Goal: Task Accomplishment & Management: Manage account settings

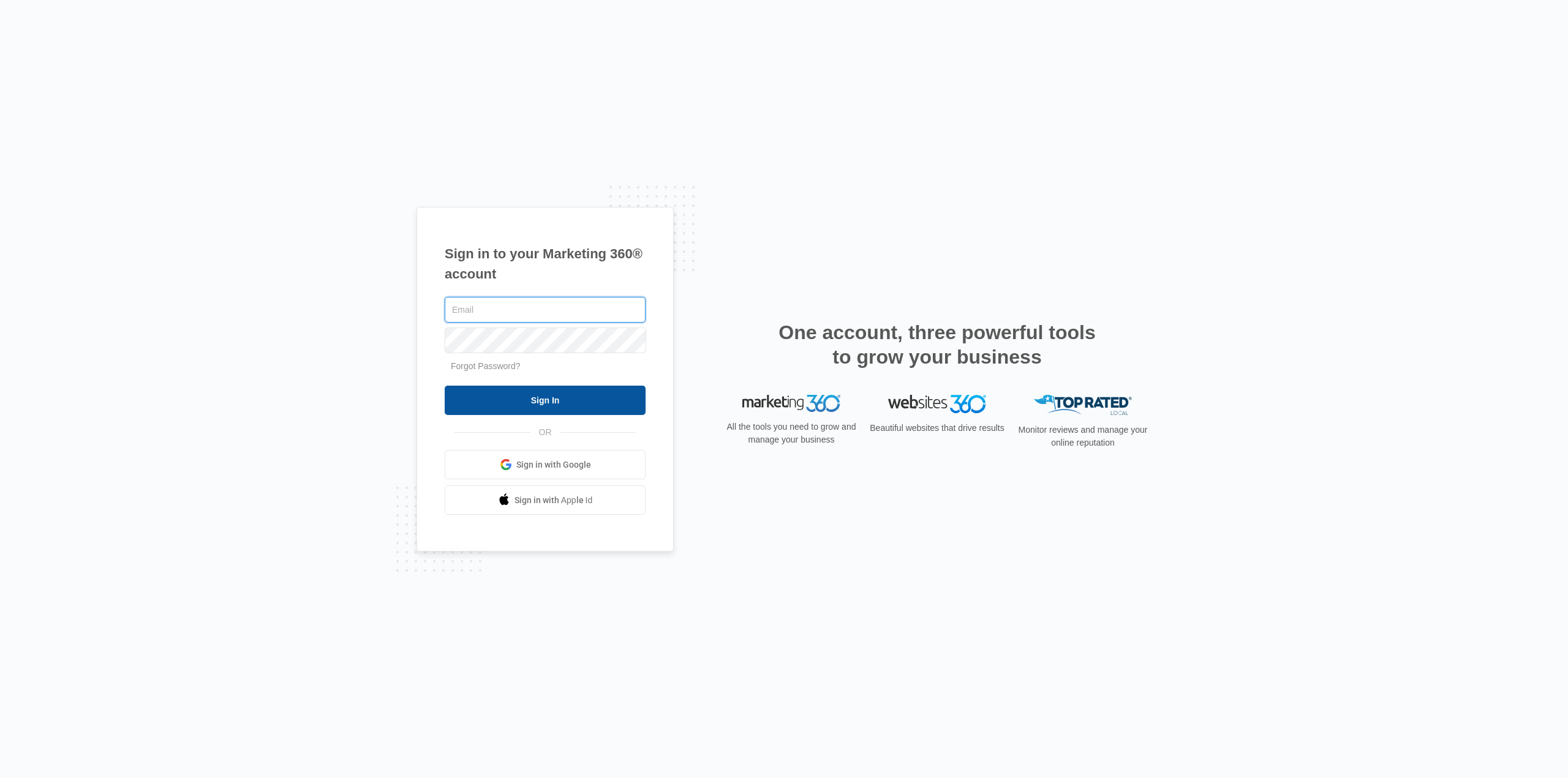
type input "[EMAIL_ADDRESS][DOMAIN_NAME]"
click at [575, 398] on input "Sign In" at bounding box center [545, 400] width 201 height 29
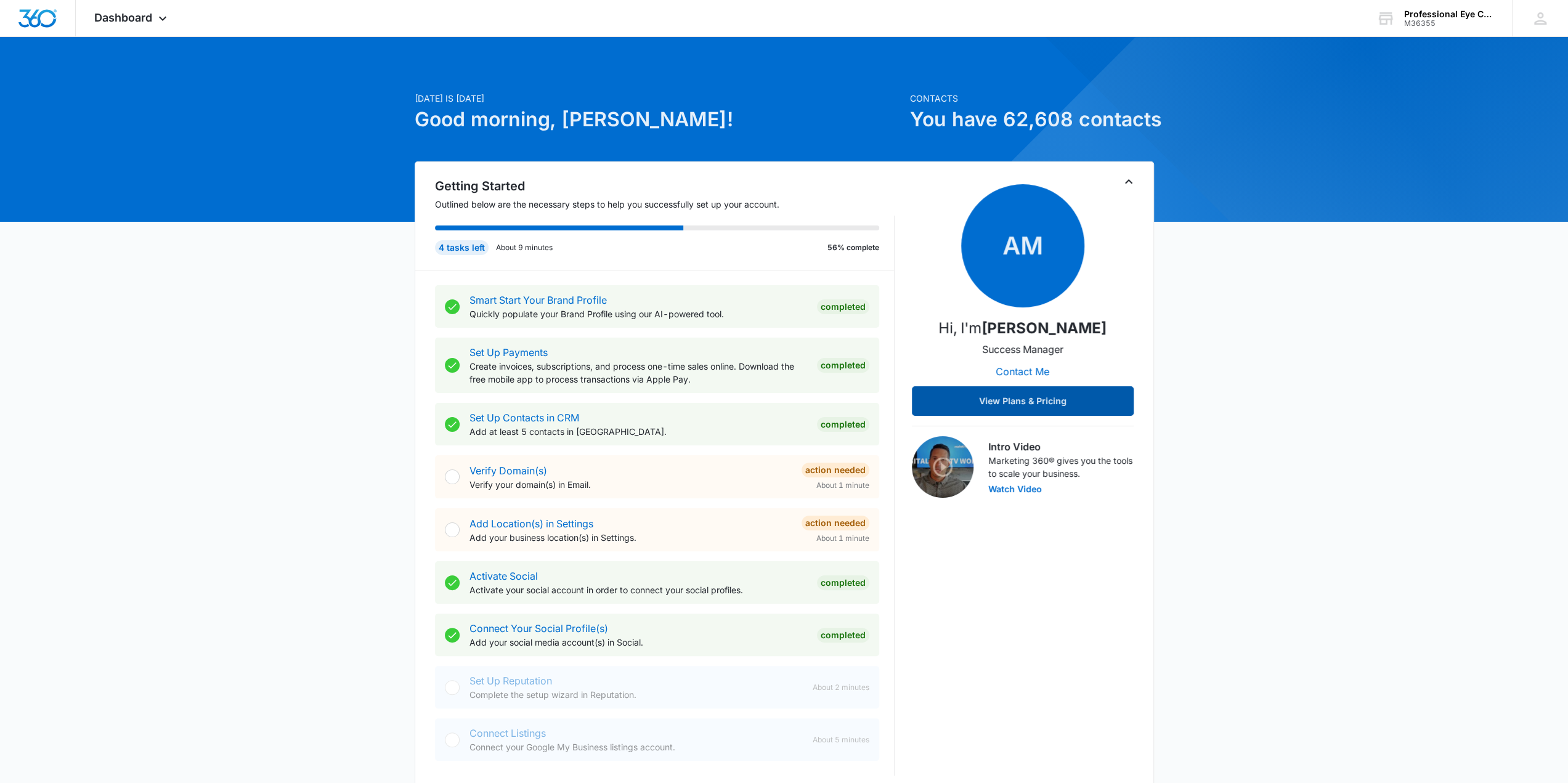
click at [1089, 416] on button "View Plans & Pricing" at bounding box center [1023, 401] width 222 height 29
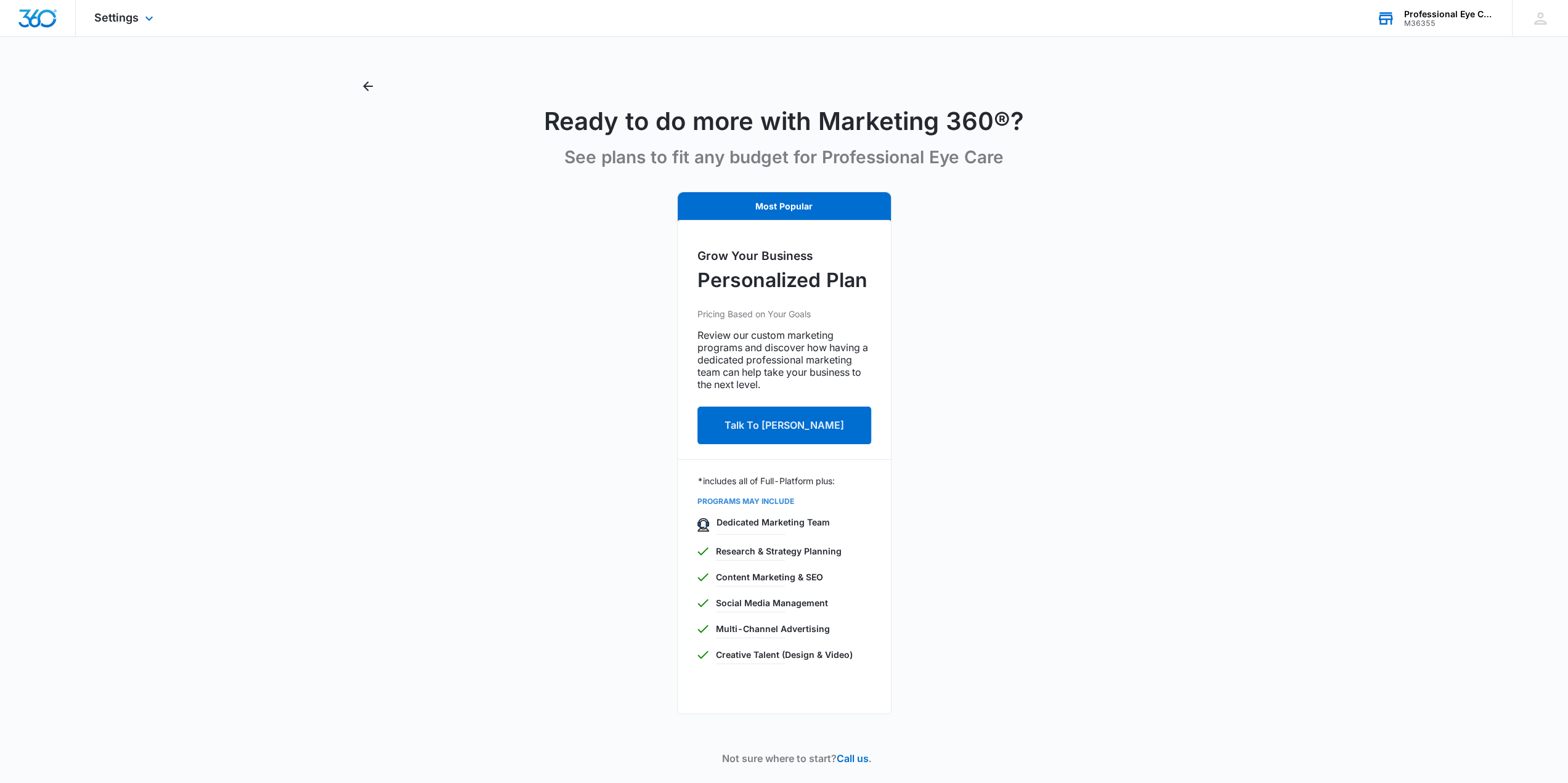
click at [1456, 9] on div "Professional Eye Care" at bounding box center [1448, 14] width 90 height 9
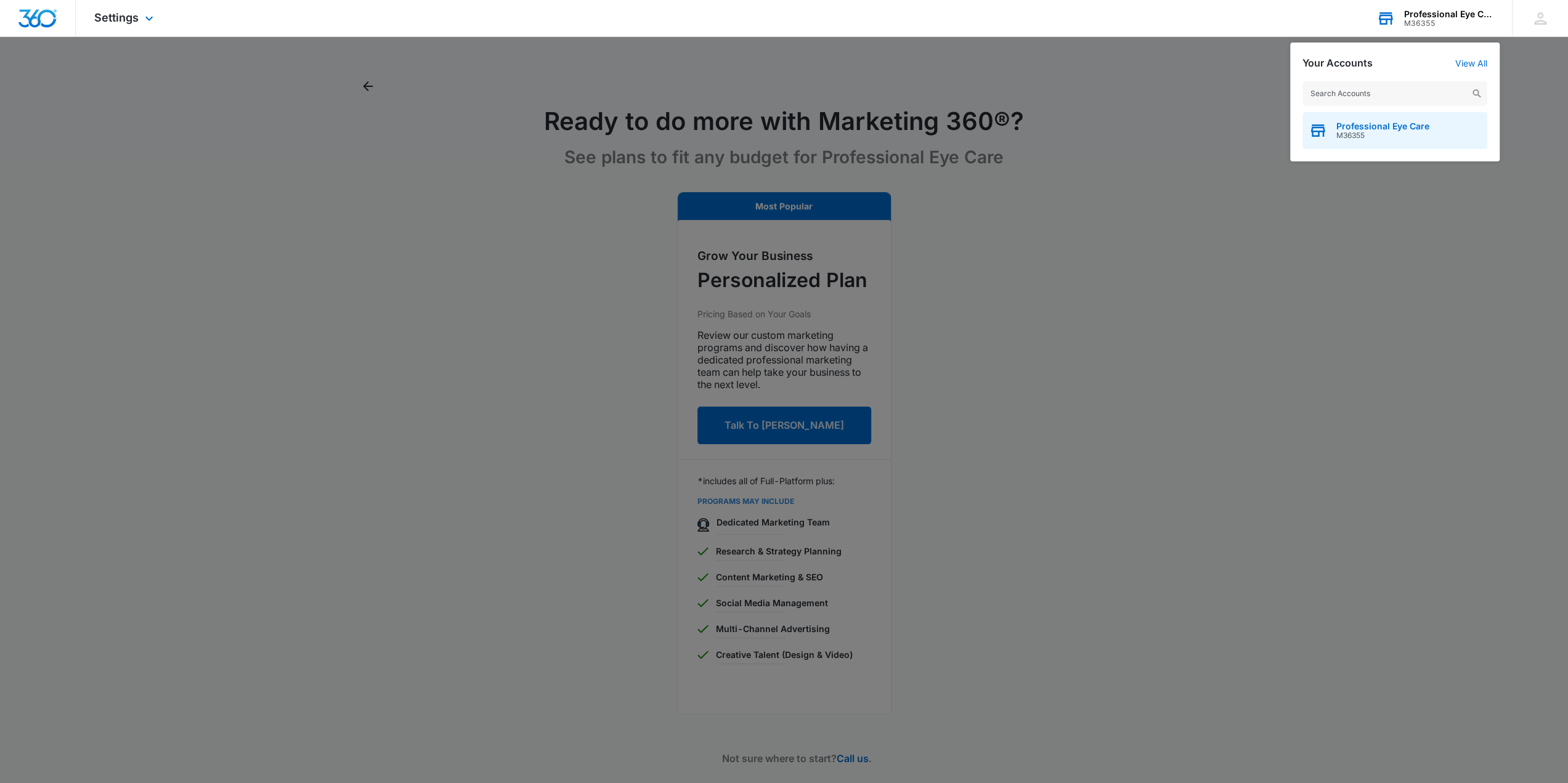
click at [1416, 114] on div "Professional Eye Care M36355" at bounding box center [1394, 130] width 185 height 37
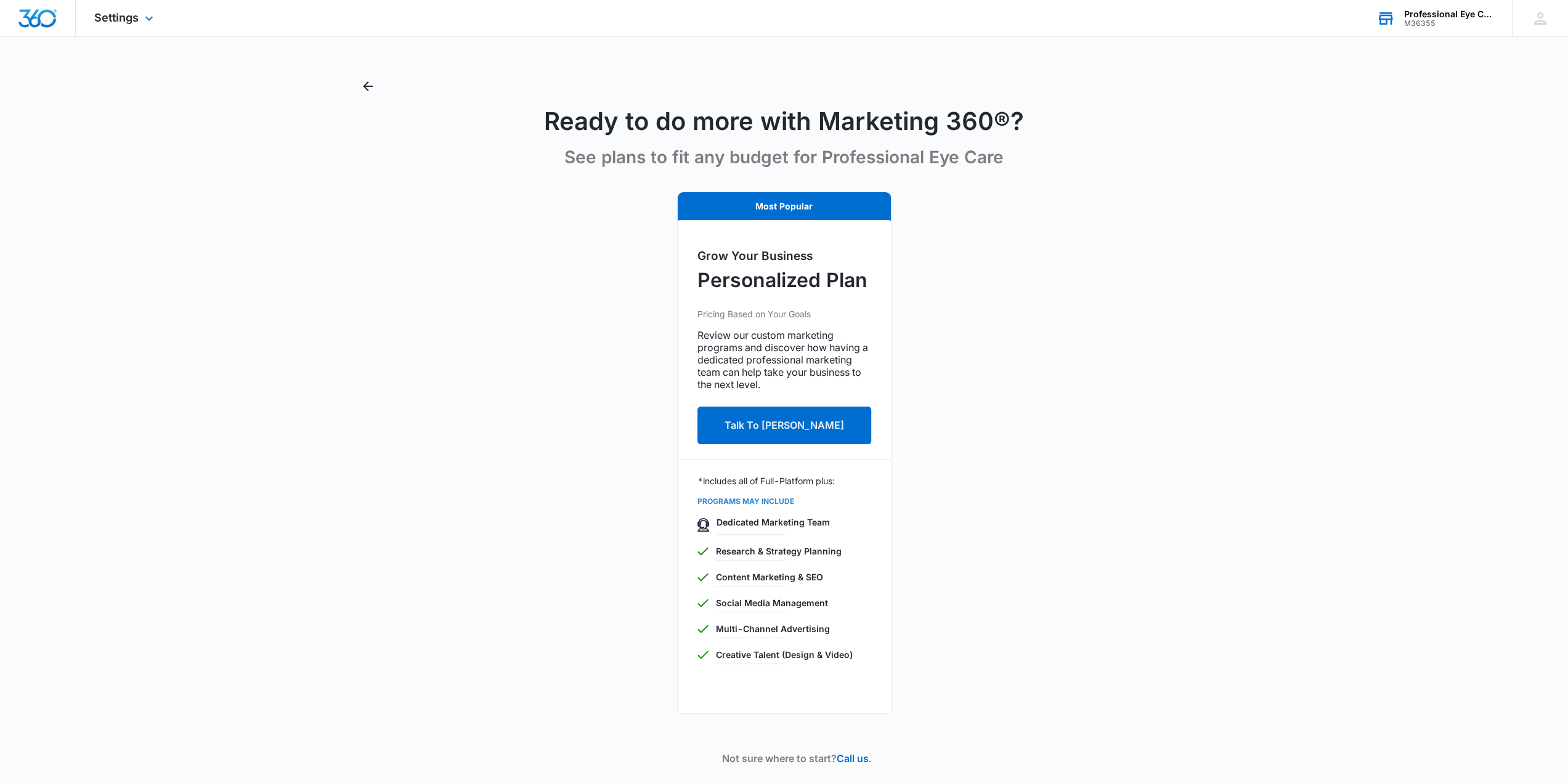
click at [1387, 12] on icon at bounding box center [1386, 13] width 12 height 2
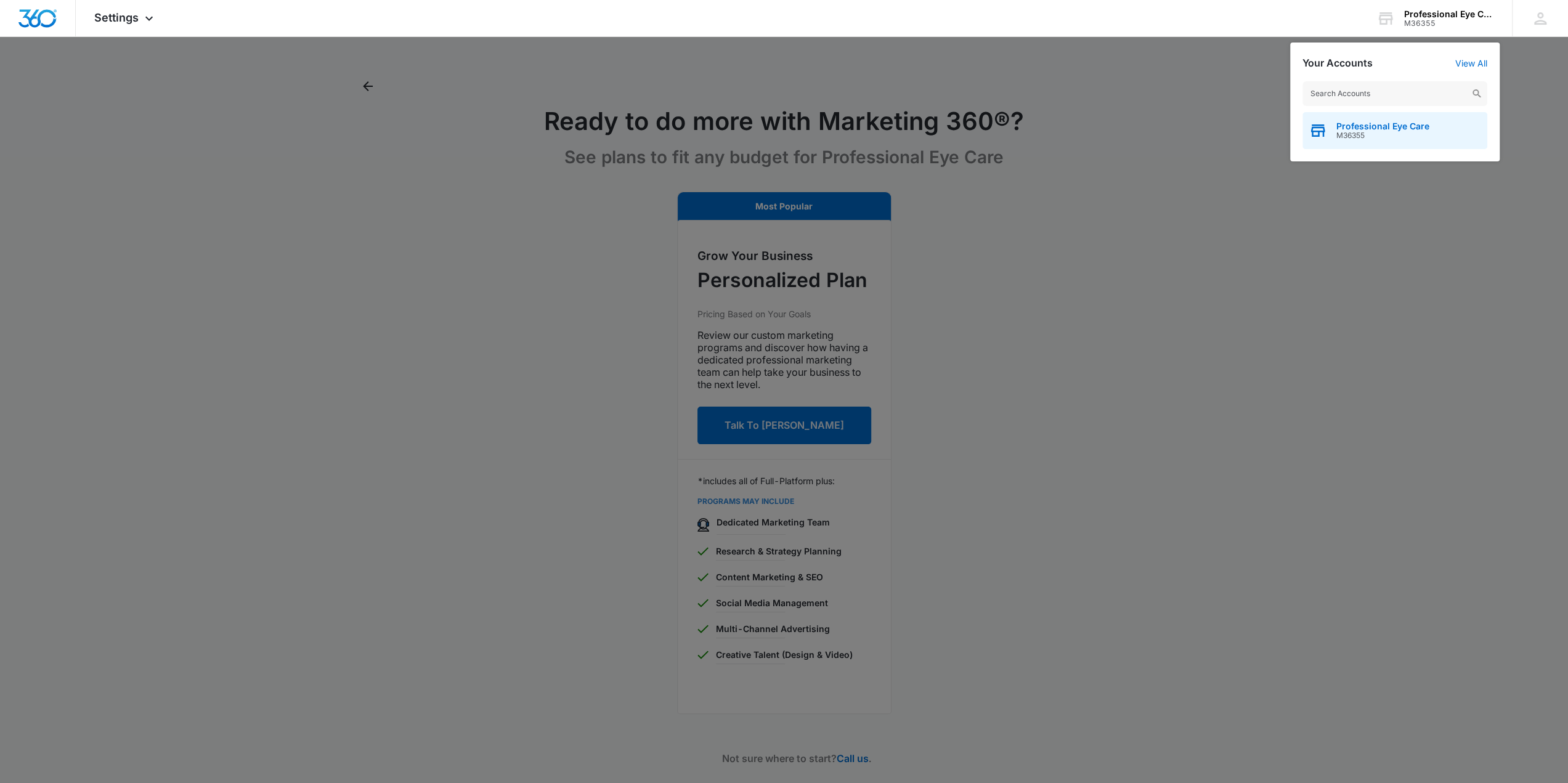
click at [1369, 132] on span "M36355" at bounding box center [1383, 136] width 93 height 9
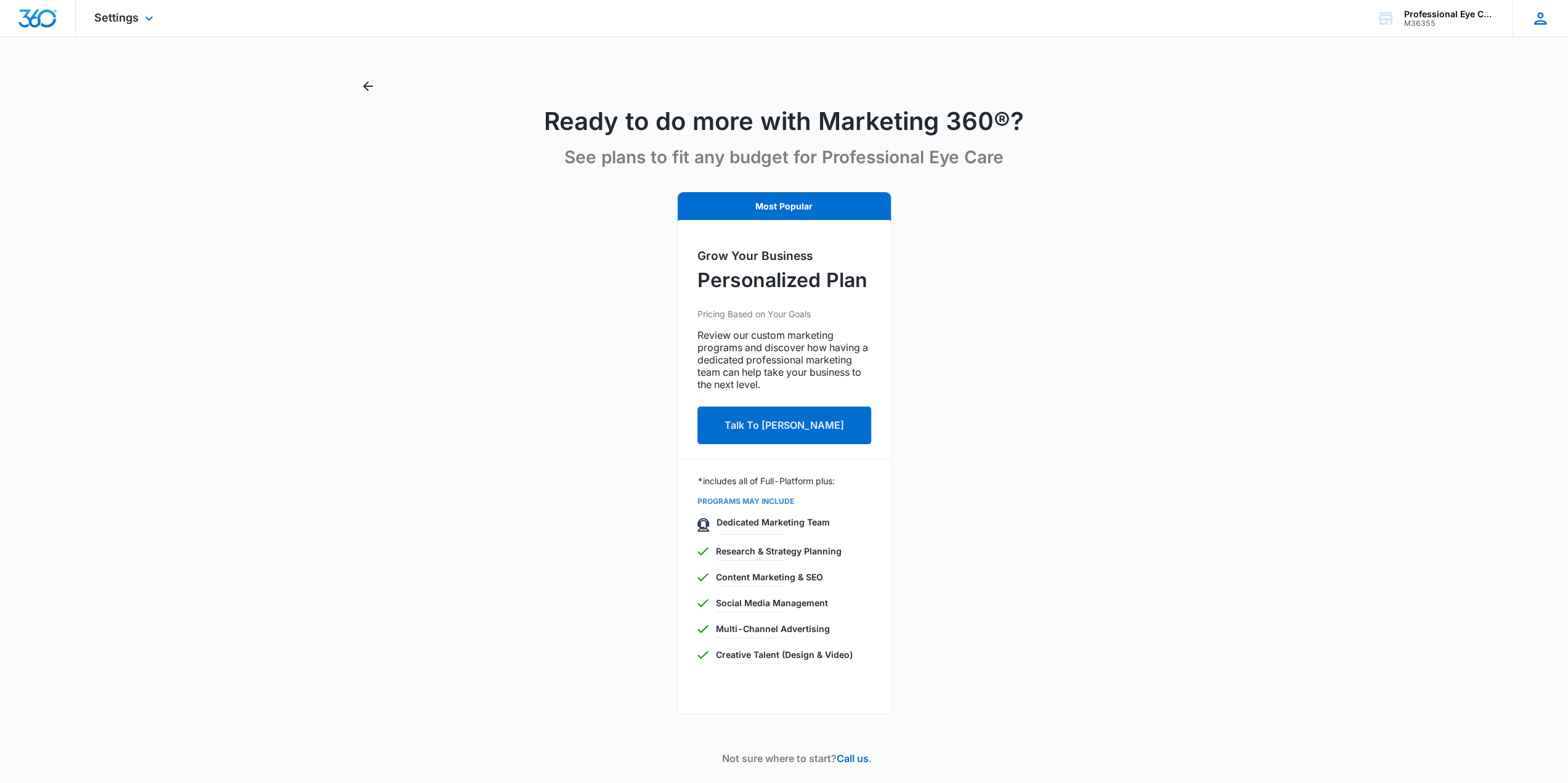
click at [1541, 22] on icon at bounding box center [1540, 18] width 18 height 18
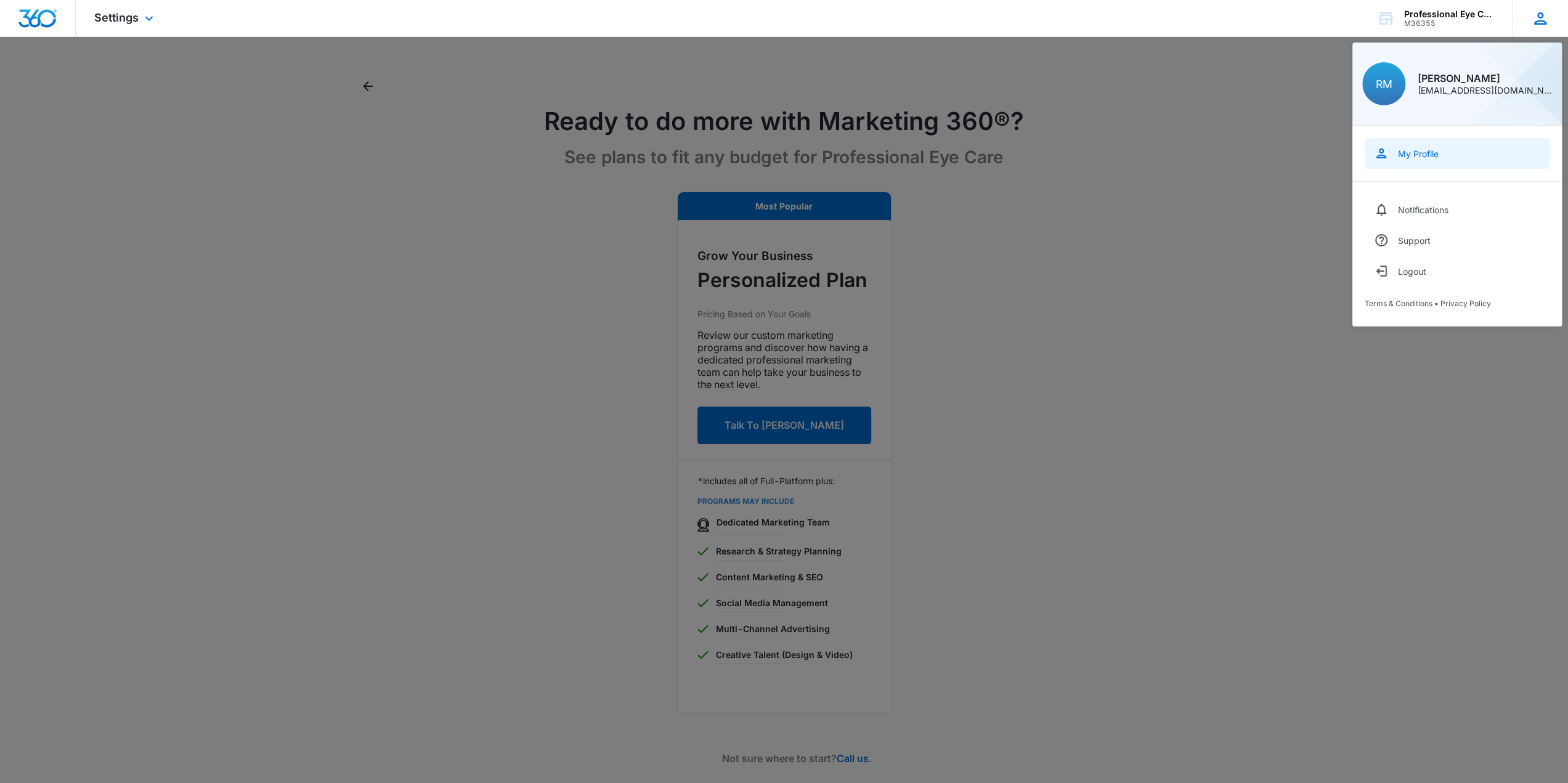
click at [1417, 144] on link "My Profile" at bounding box center [1457, 153] width 185 height 31
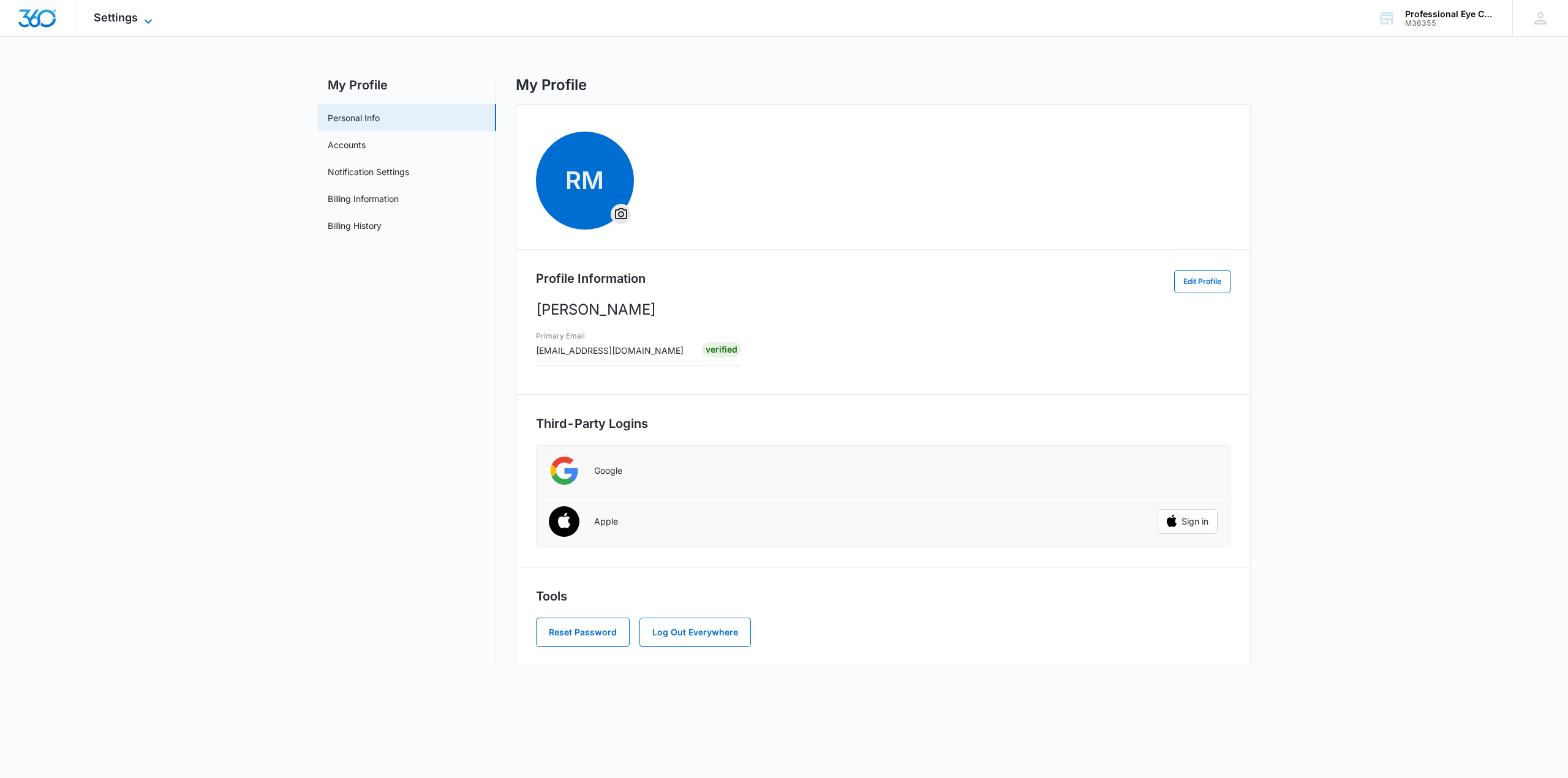
click at [125, 21] on span "Settings" at bounding box center [116, 17] width 44 height 13
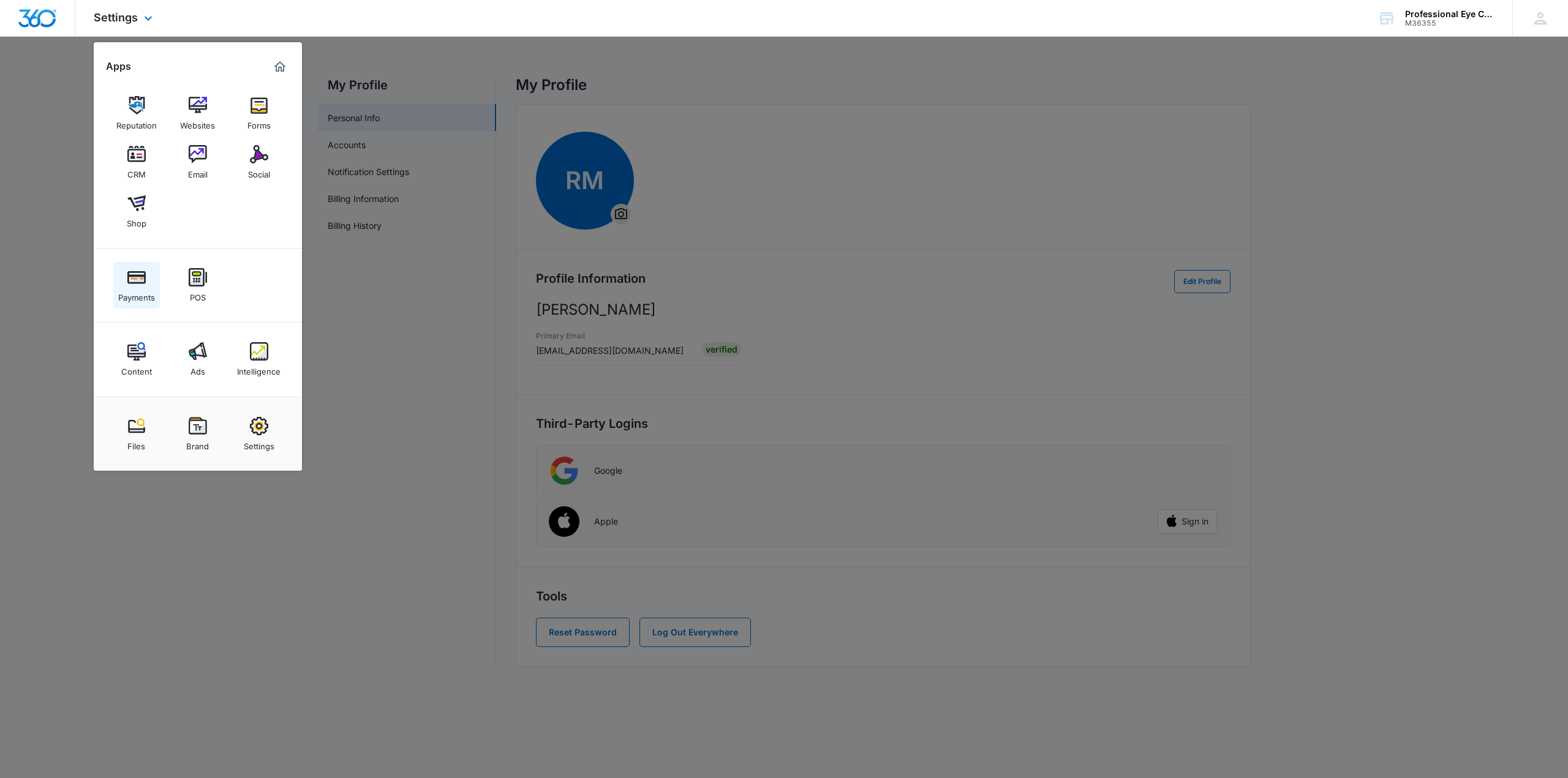
click at [150, 288] on div "Payments" at bounding box center [136, 294] width 37 height 16
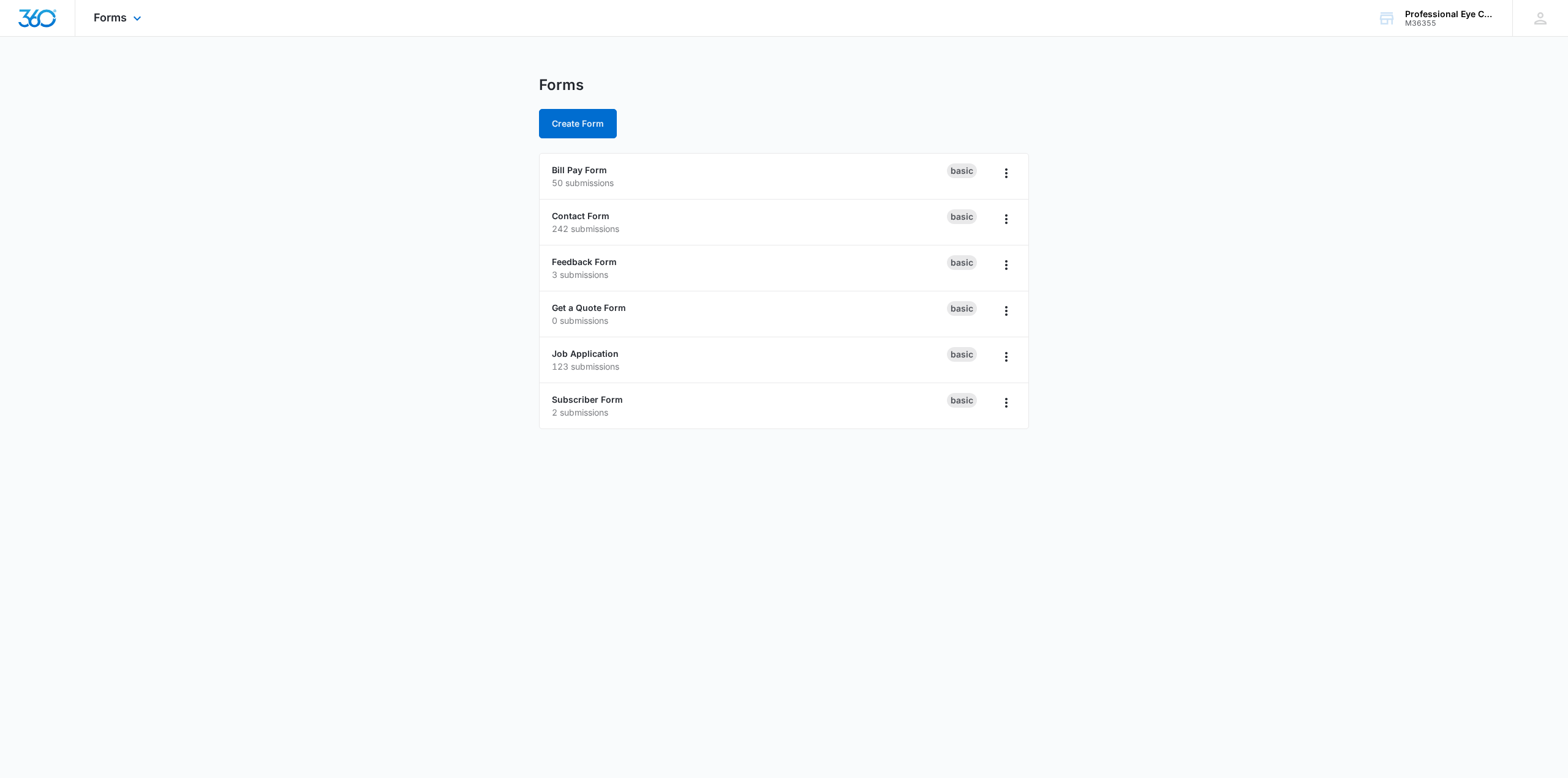
click at [116, 6] on div "Forms Apps Reputation Websites Forms CRM Email Social Shop Payments POS Content…" at bounding box center [119, 18] width 87 height 36
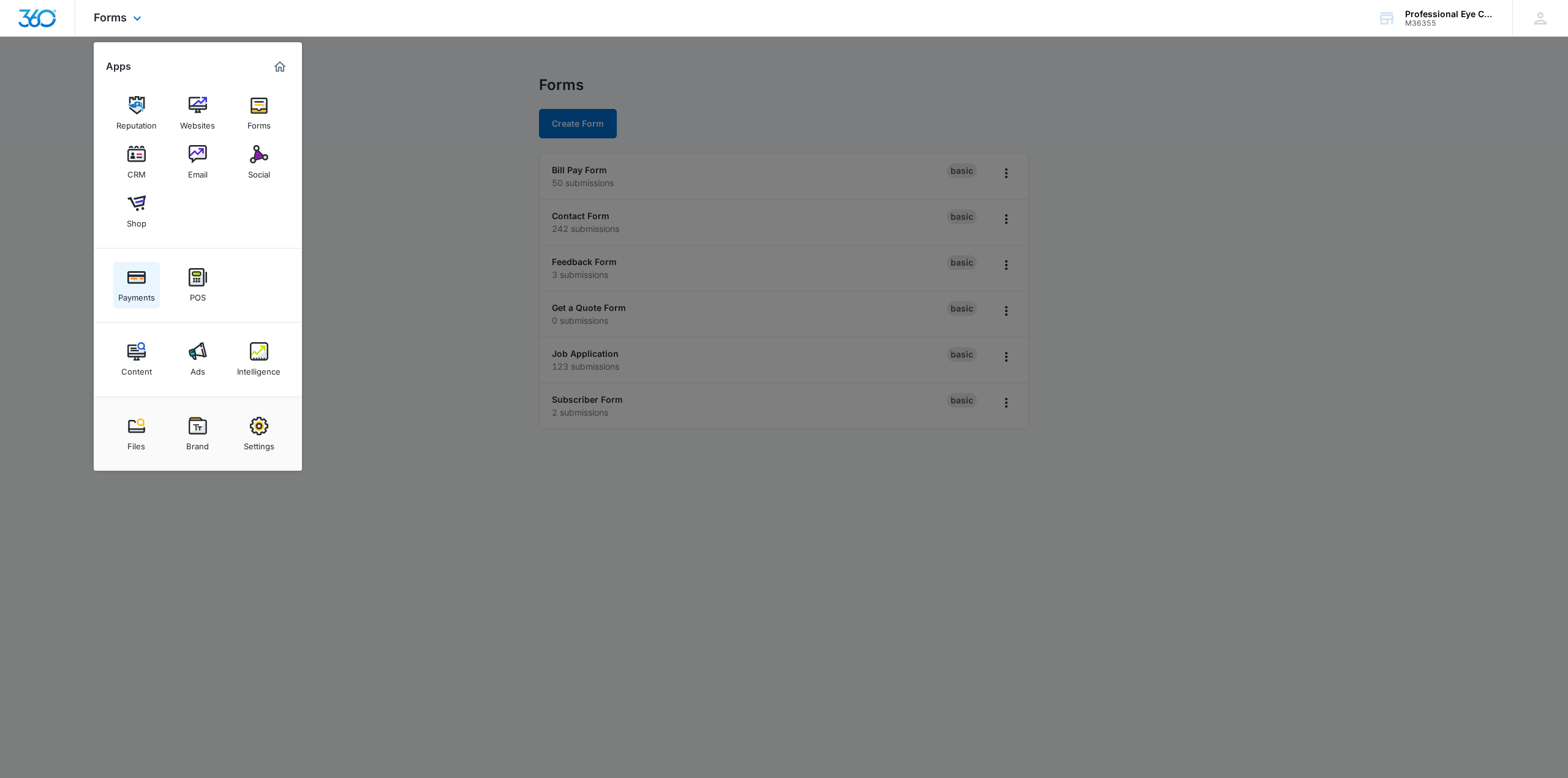
click at [148, 281] on link "Payments" at bounding box center [137, 286] width 46 height 46
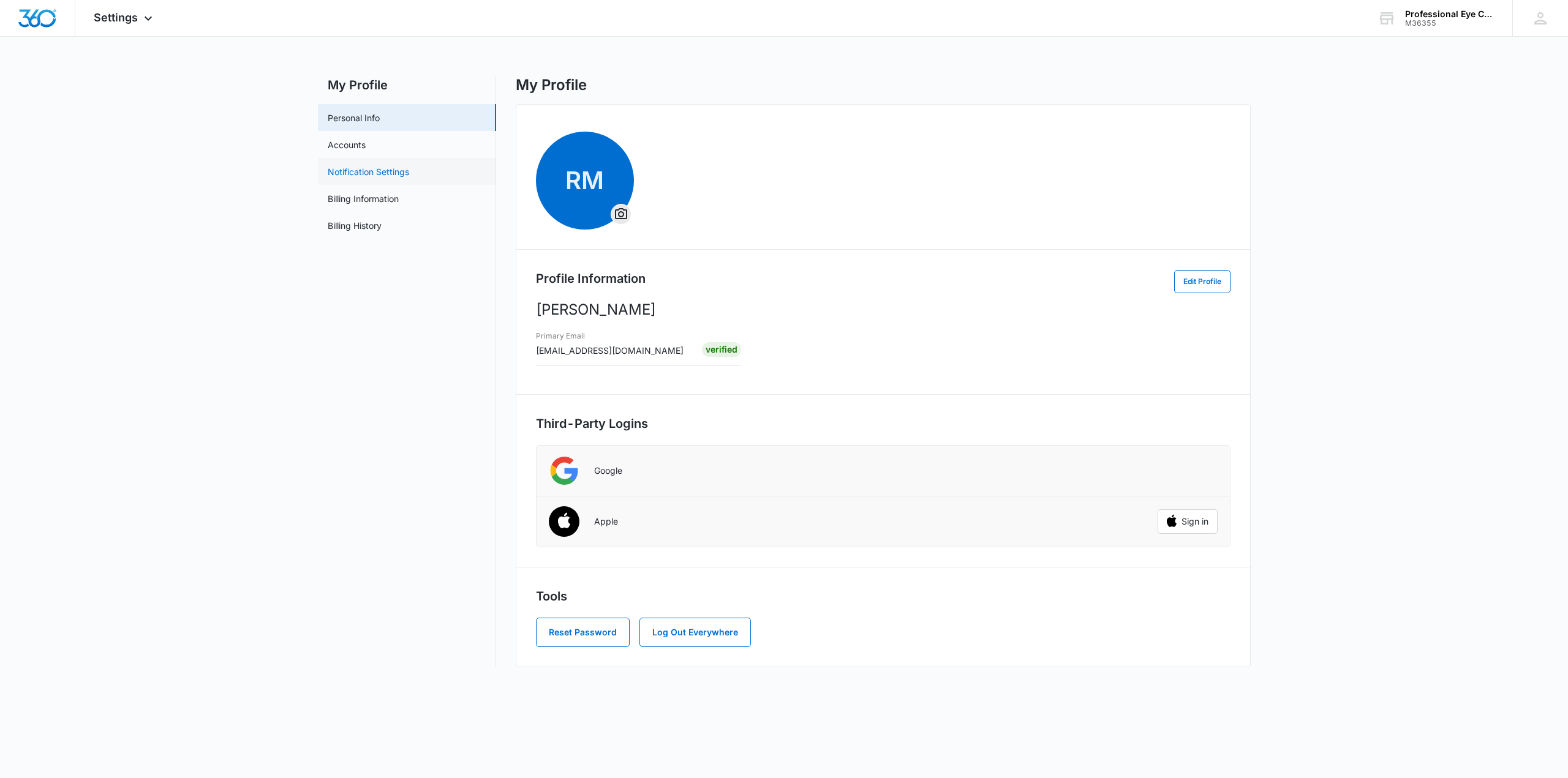
click at [403, 178] on link "Notification Settings" at bounding box center [368, 171] width 81 height 13
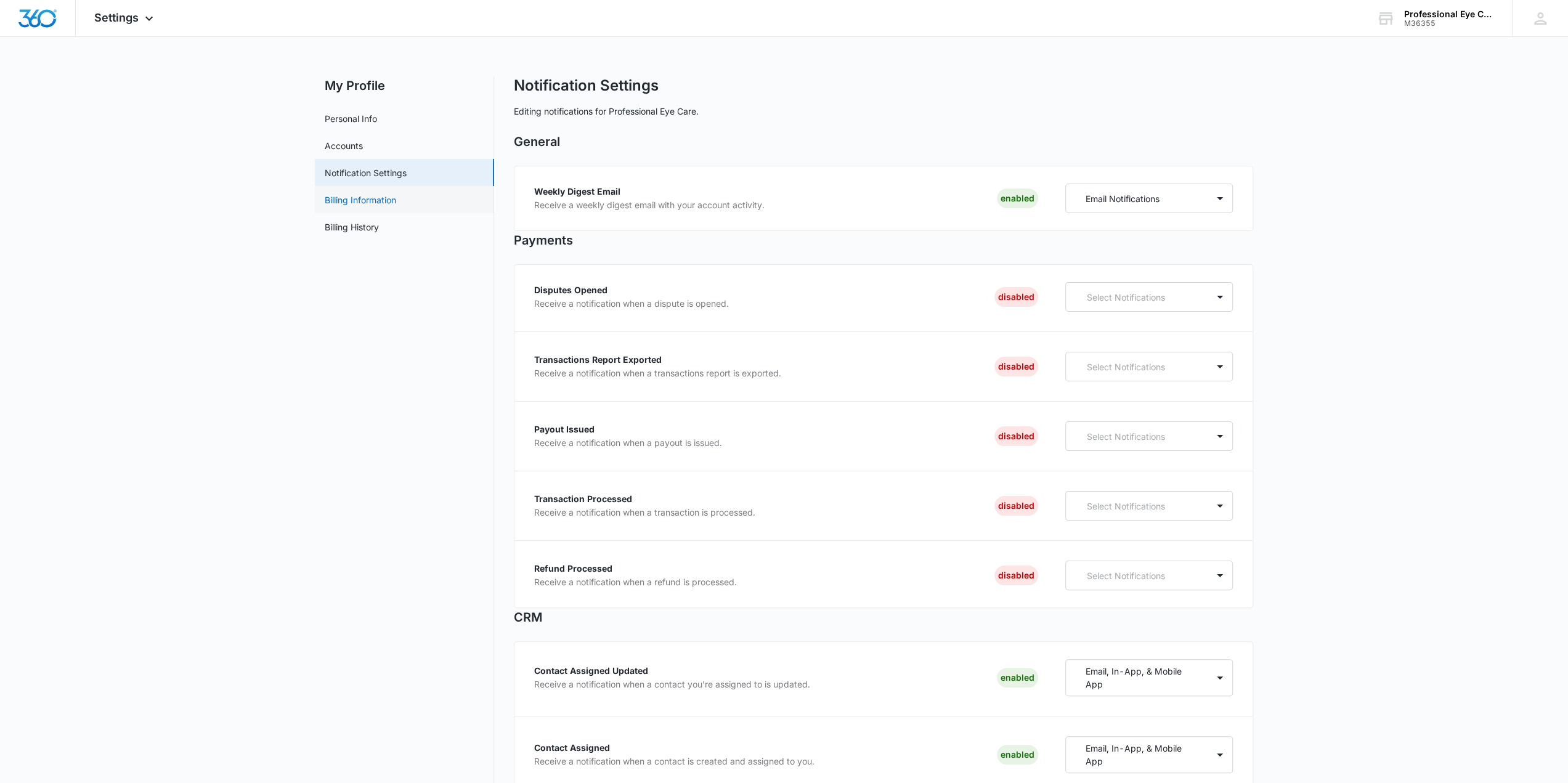
click at [397, 206] on link "Billing Information" at bounding box center [360, 200] width 71 height 13
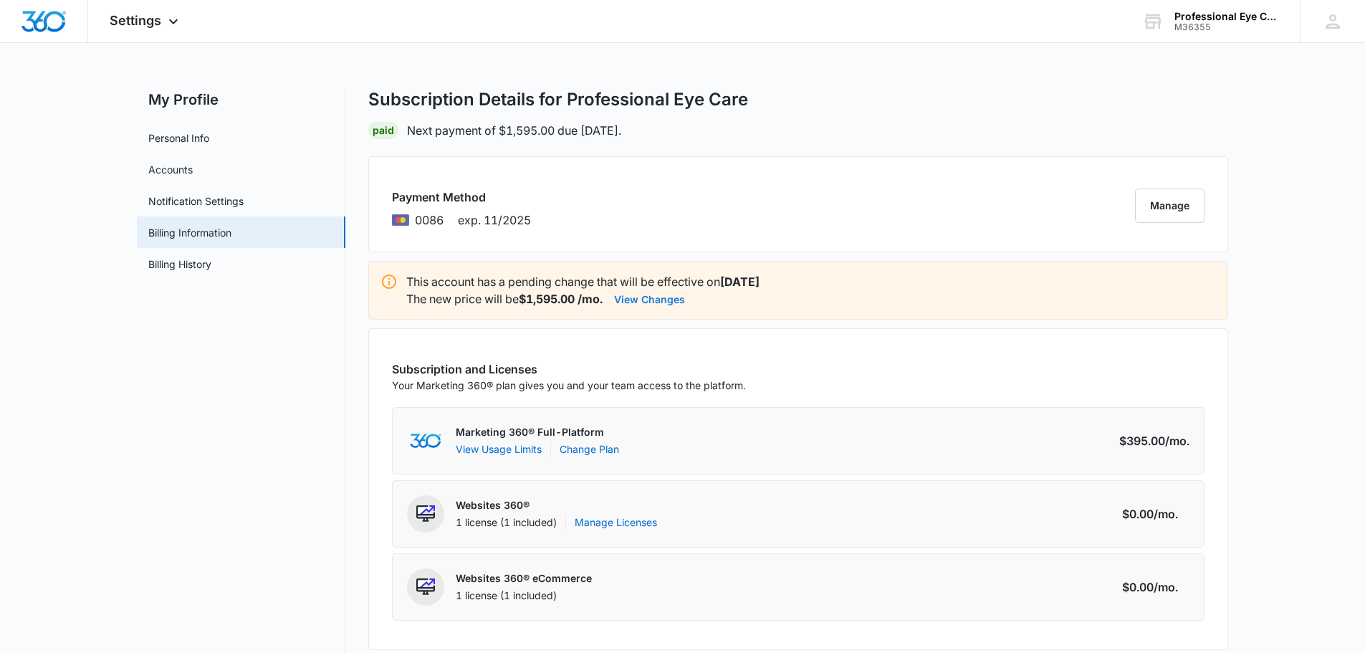
click at [667, 300] on button "View Changes" at bounding box center [649, 298] width 71 height 17
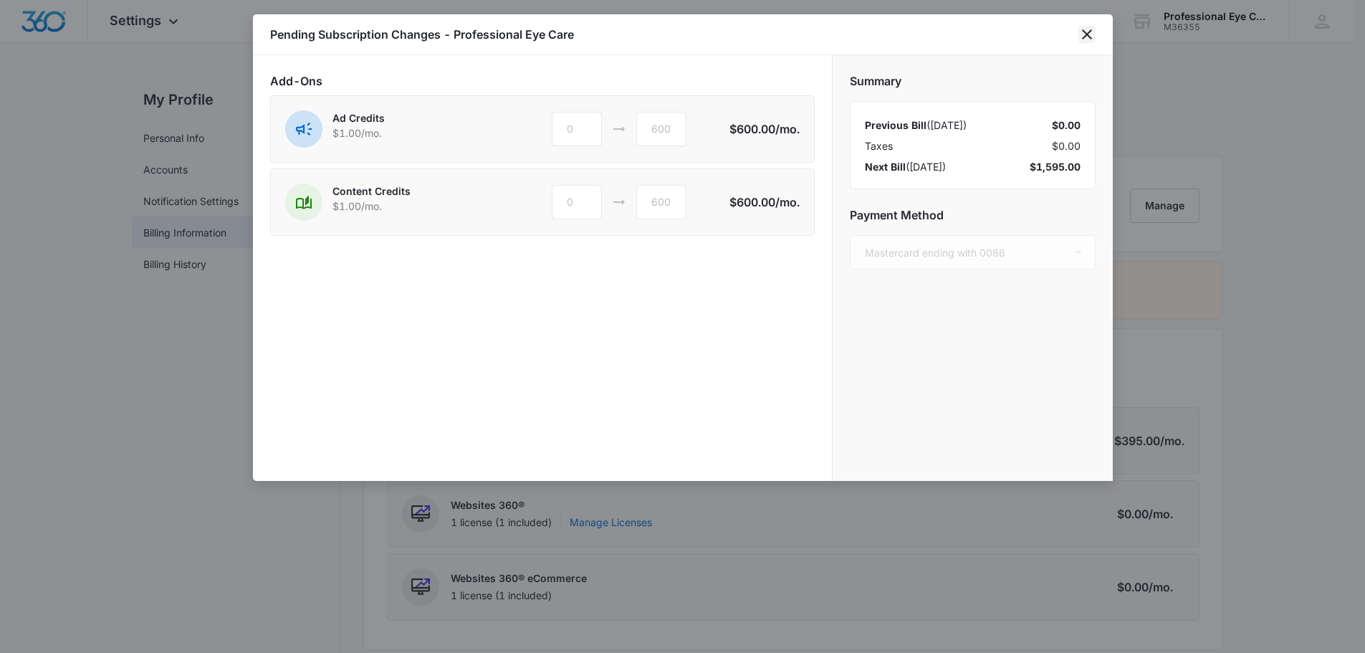
click at [1087, 36] on icon "close" at bounding box center [1087, 34] width 10 height 10
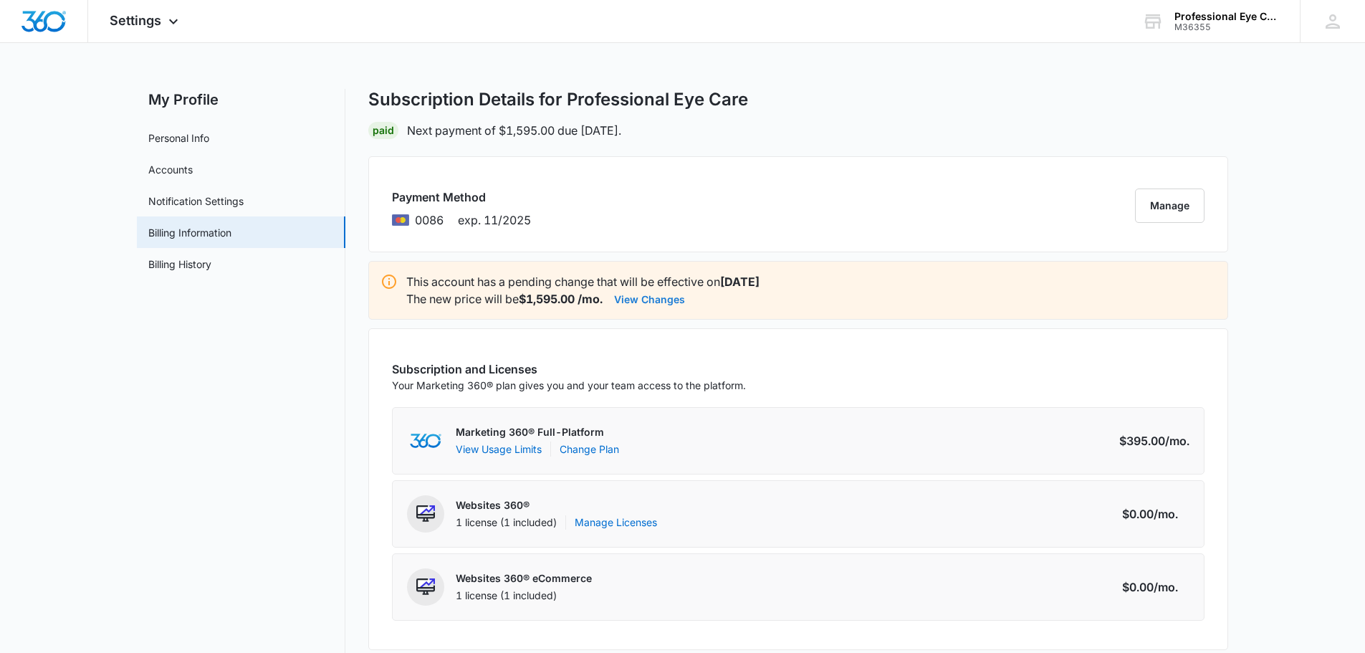
scroll to position [72, 0]
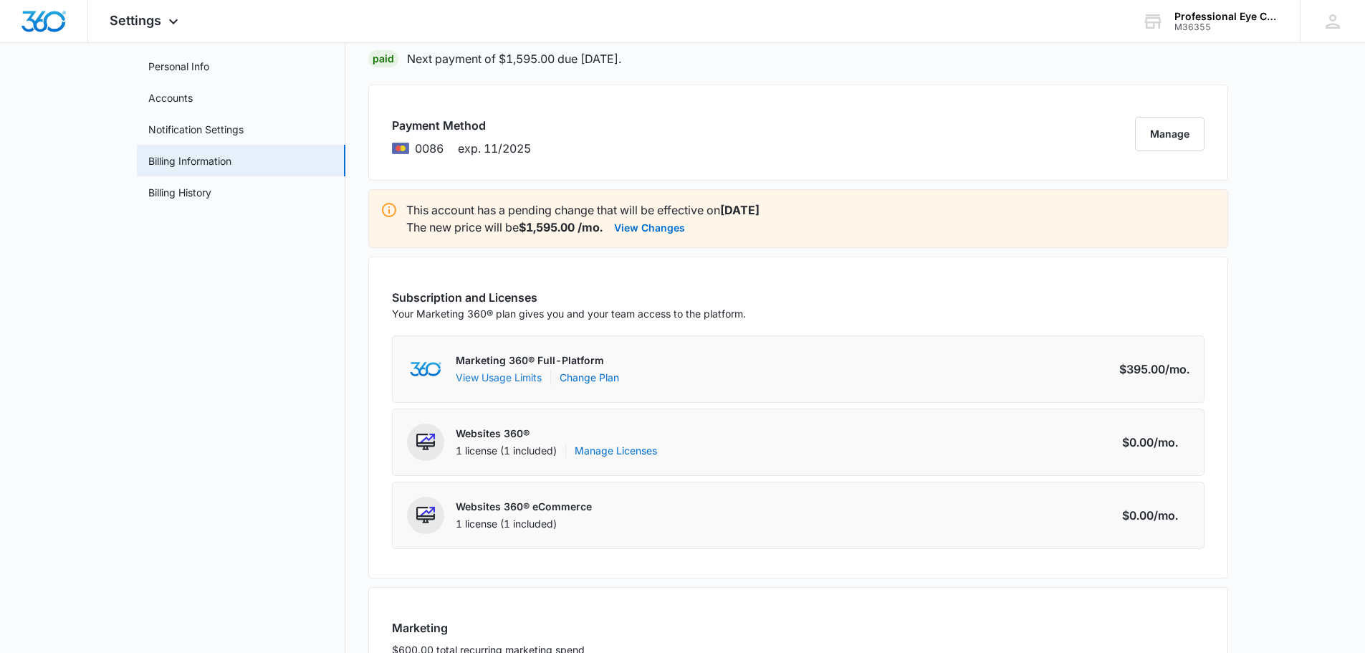
click at [519, 378] on button "View Usage Limits" at bounding box center [499, 377] width 86 height 15
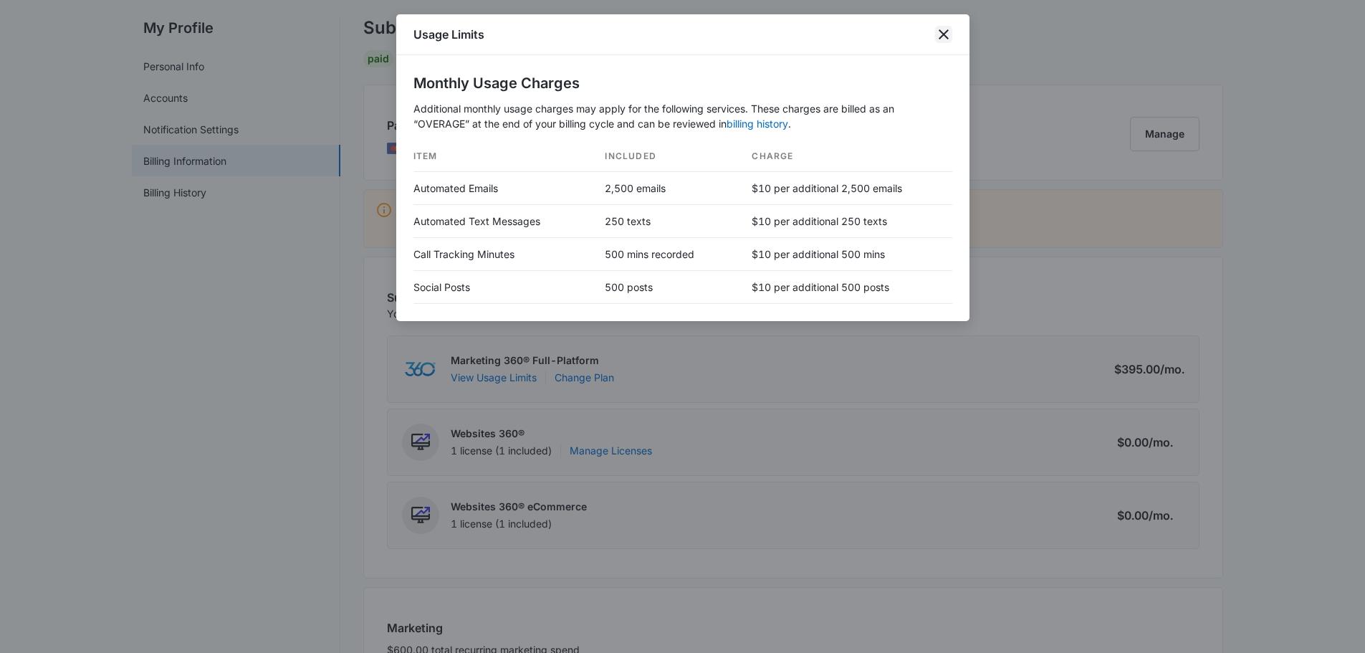
click at [946, 39] on icon "close" at bounding box center [943, 34] width 17 height 17
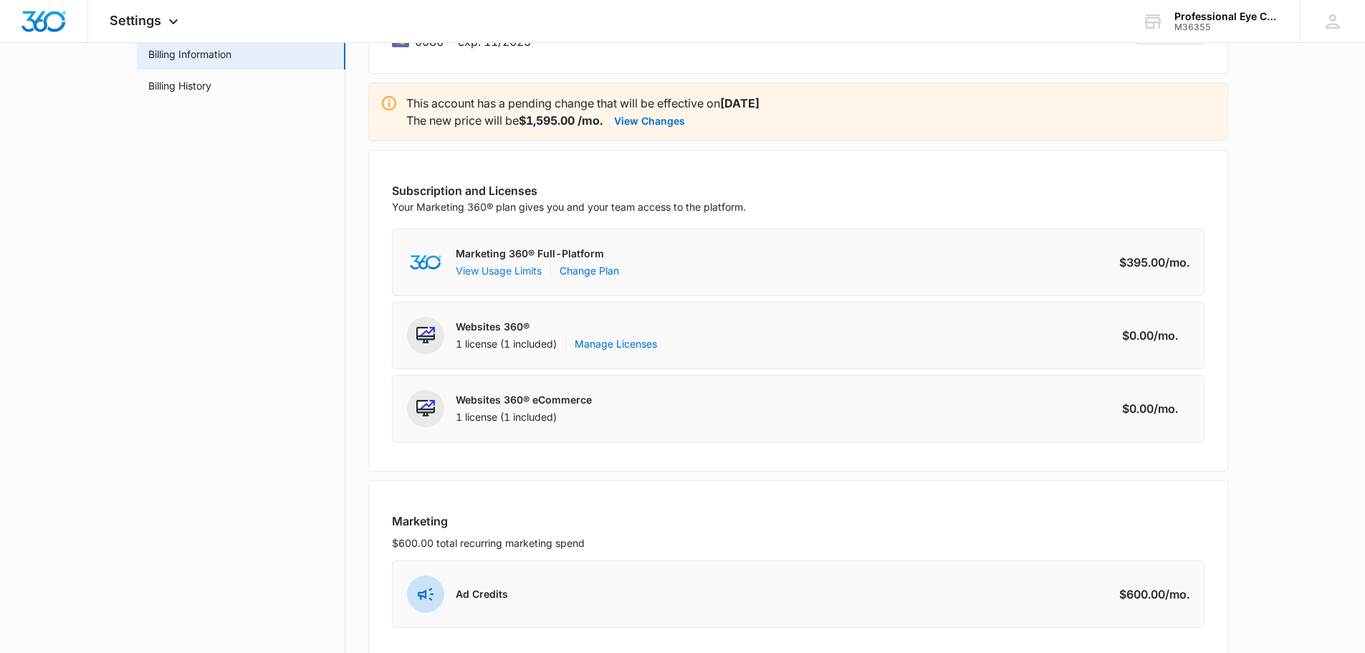
scroll to position [178, 0]
click at [211, 90] on link "Billing History" at bounding box center [179, 86] width 63 height 15
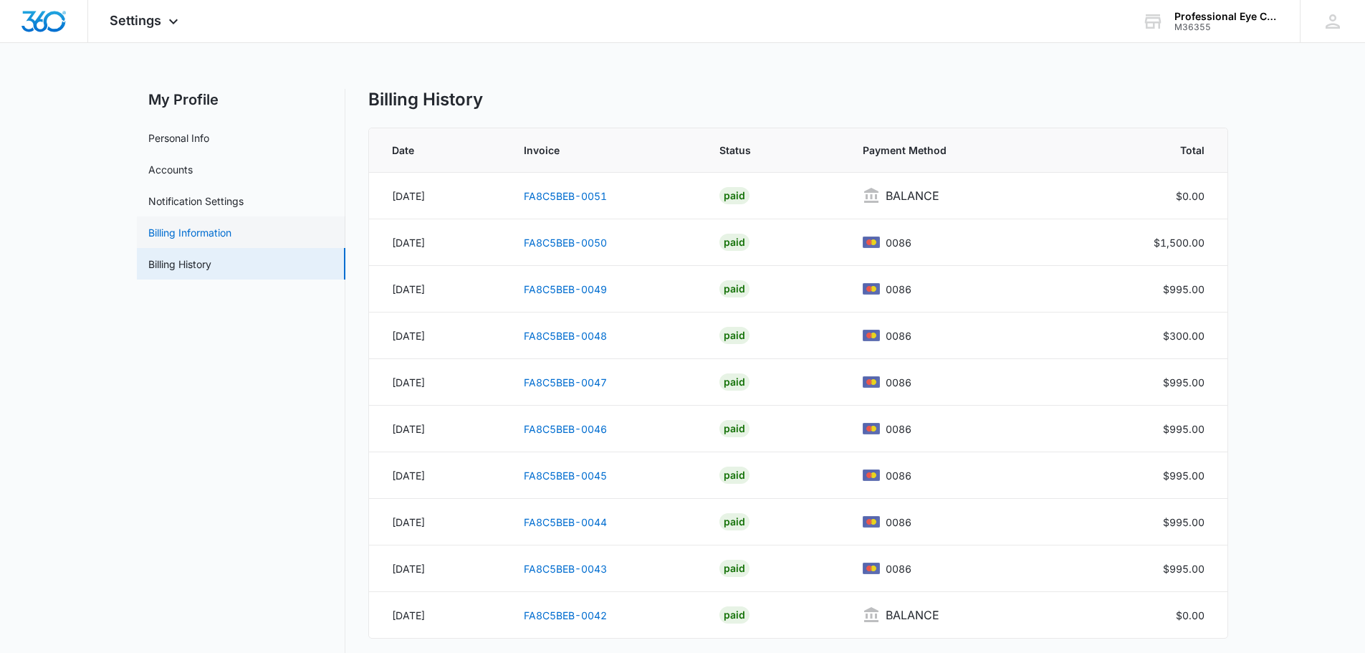
click at [231, 240] on link "Billing Information" at bounding box center [189, 232] width 83 height 15
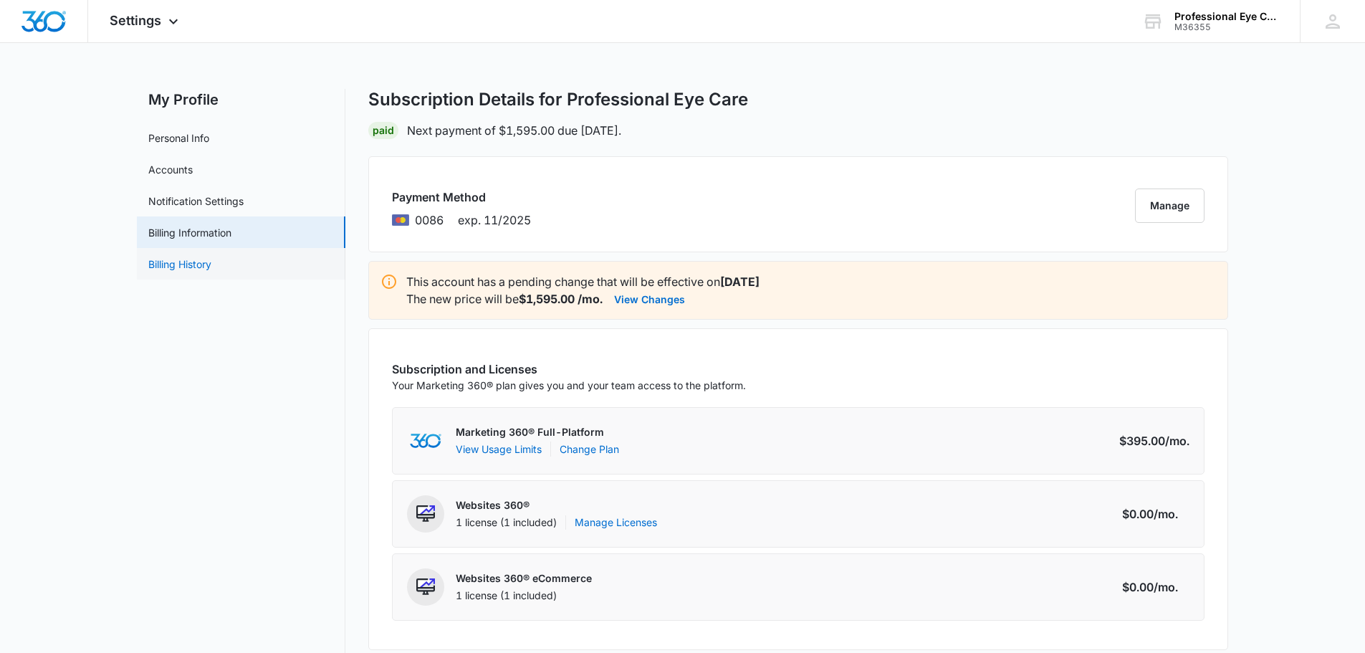
click at [211, 268] on link "Billing History" at bounding box center [179, 263] width 63 height 15
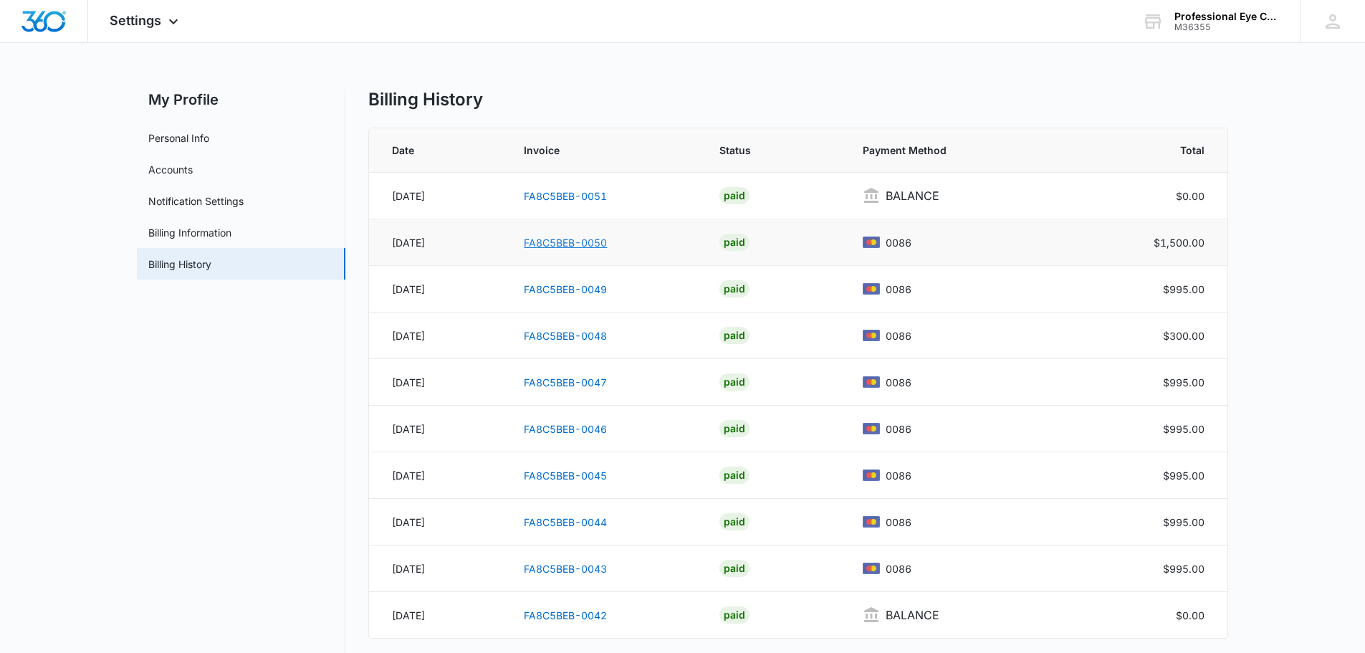
click at [606, 245] on link "FA8C5BEB-0050" at bounding box center [565, 242] width 83 height 12
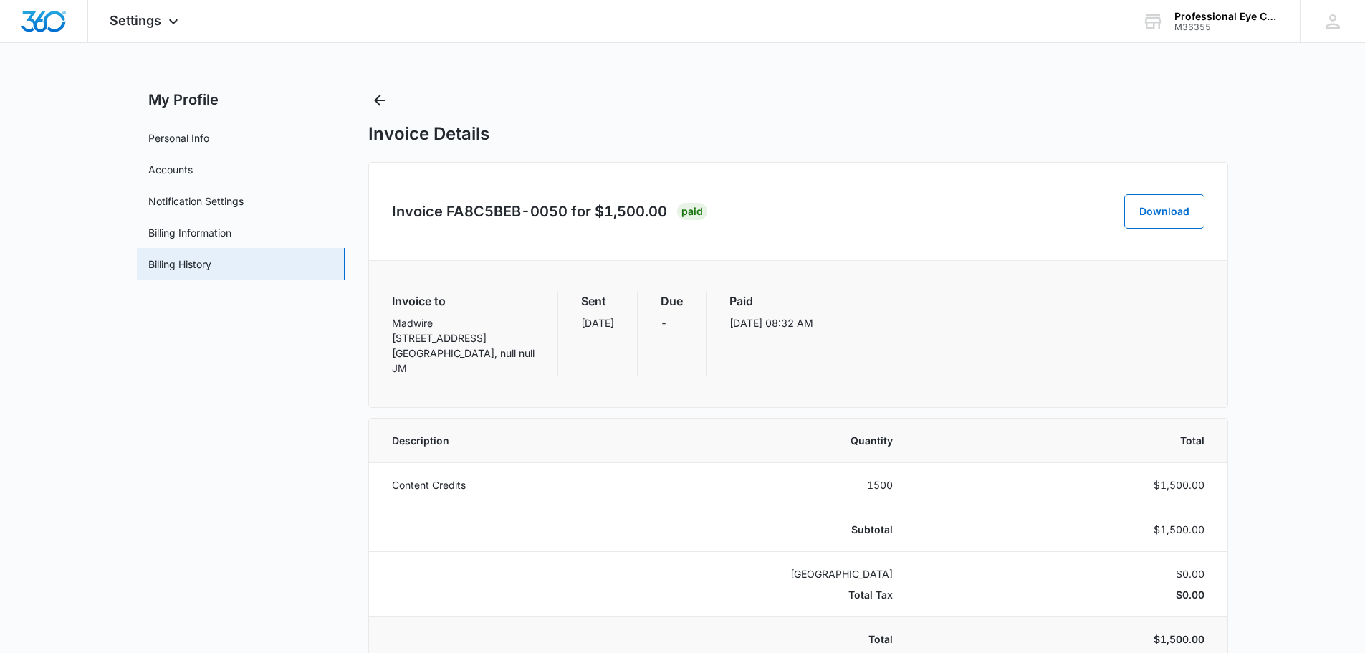
click at [692, 215] on div "PAID" at bounding box center [692, 211] width 30 height 17
click at [729, 317] on div "Paid Oct 1, 08:32 AM" at bounding box center [771, 333] width 84 height 83
click at [729, 347] on div "Paid Oct 1, 08:32 AM" at bounding box center [771, 333] width 84 height 83
click at [231, 225] on link "Billing Information" at bounding box center [189, 232] width 83 height 15
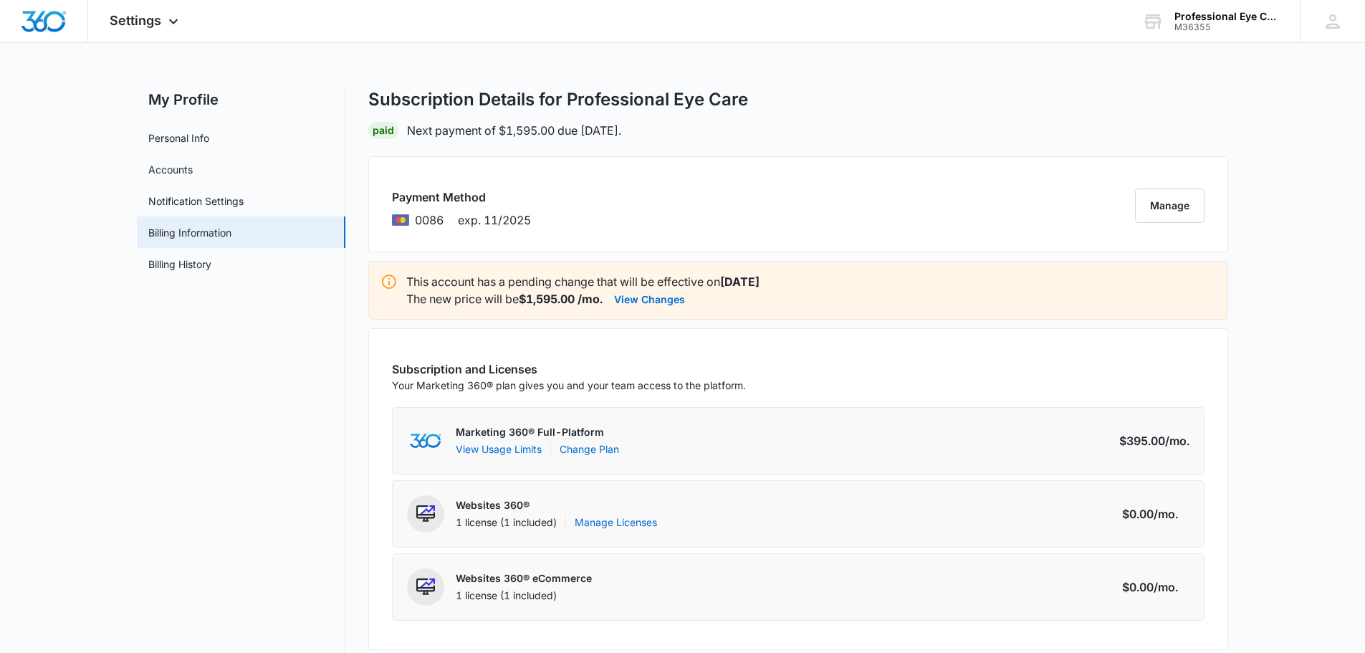
click at [488, 216] on span "exp. 11/2025" at bounding box center [494, 219] width 73 height 17
click at [1183, 201] on button "Manage" at bounding box center [1169, 205] width 69 height 34
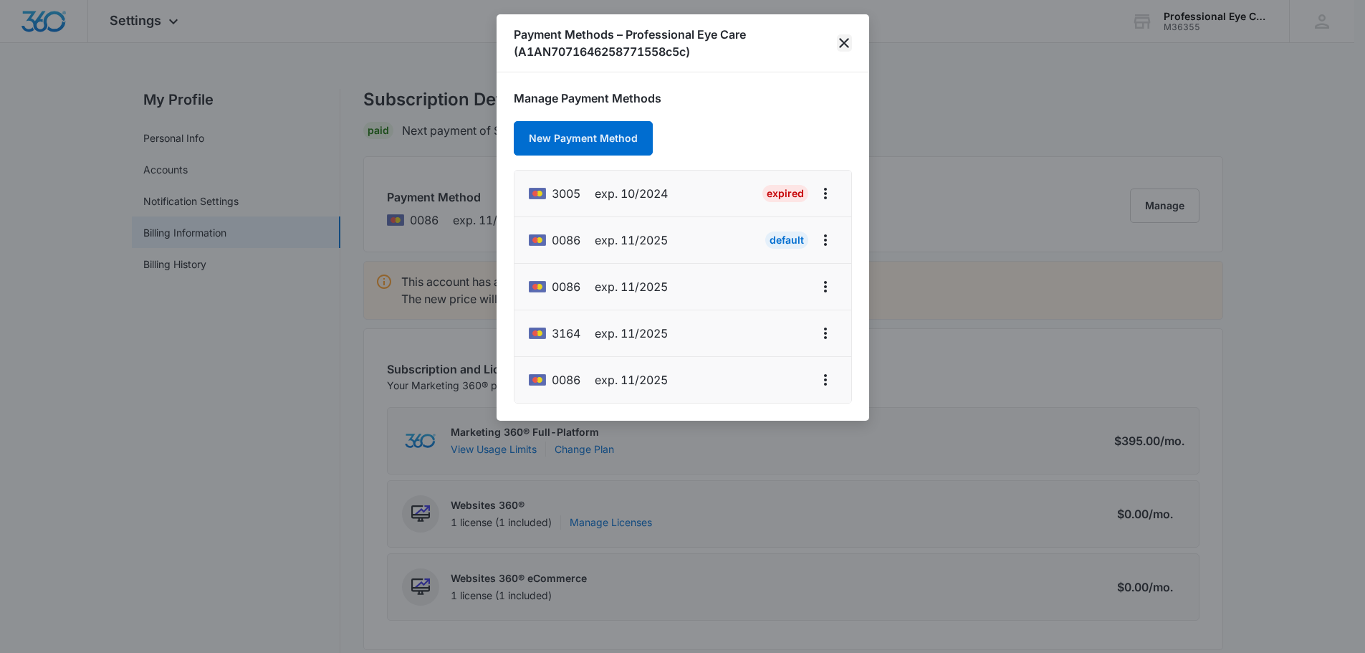
click at [839, 45] on icon "close" at bounding box center [843, 42] width 17 height 17
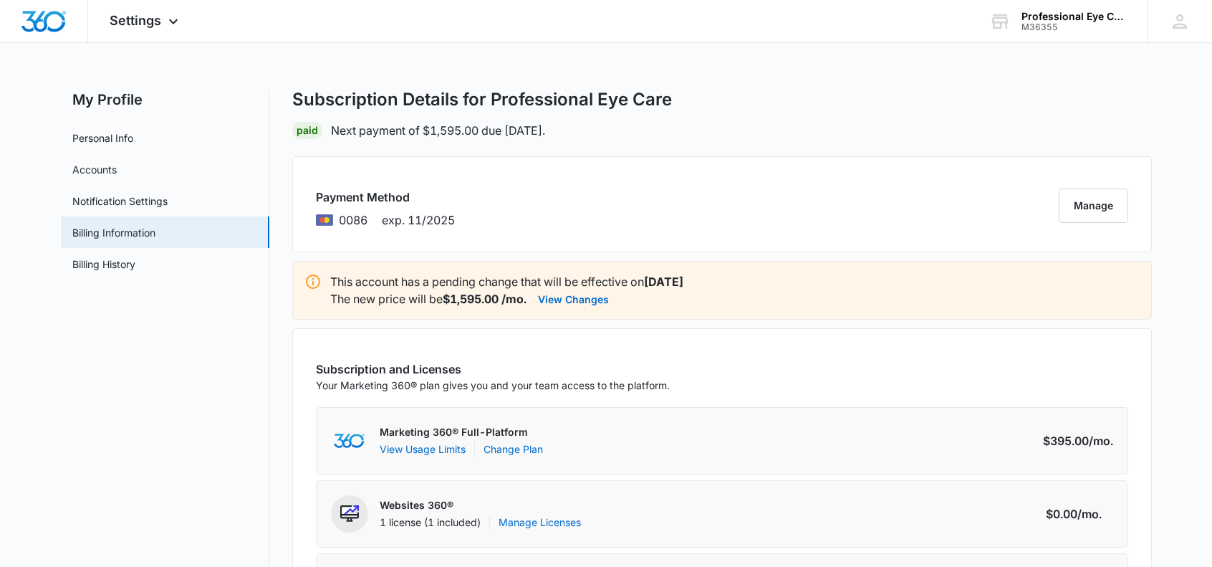
click at [698, 71] on div "Settings Apps Reputation Websites Forms CRM Email Social Shop Payments POS Cont…" at bounding box center [606, 486] width 1212 height 973
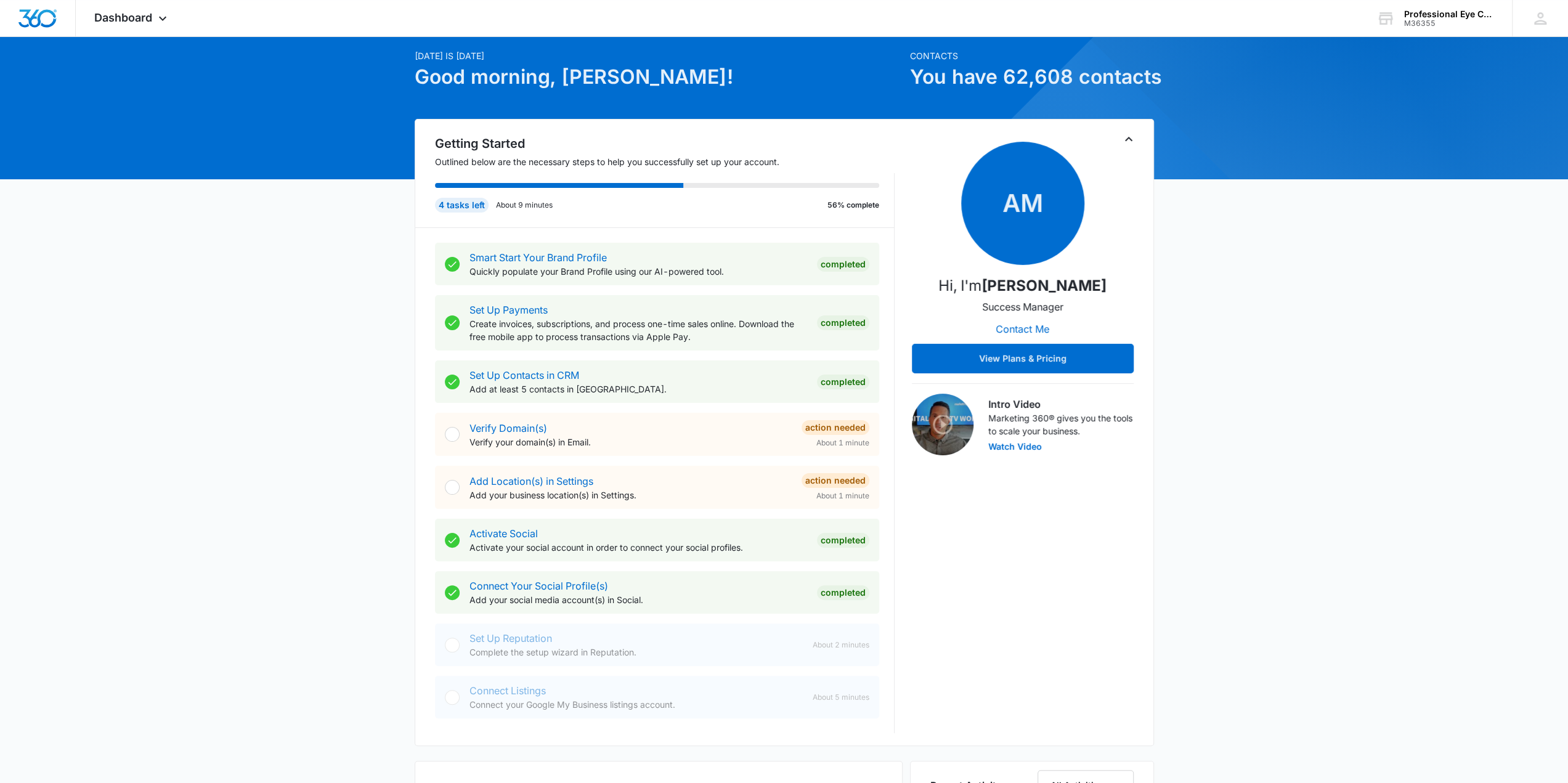
scroll to position [62, 0]
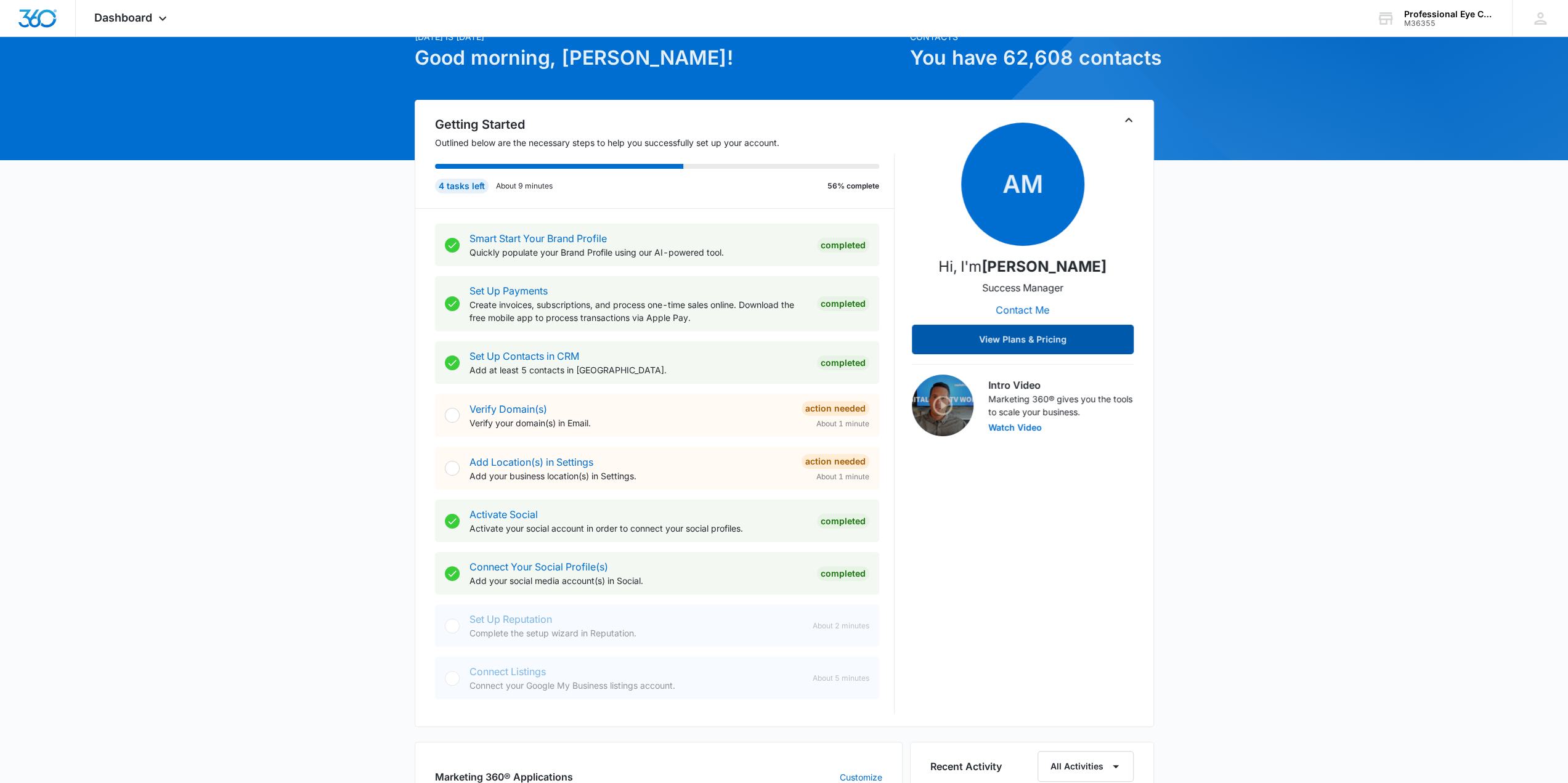
click at [969, 355] on button "View Plans & Pricing" at bounding box center [1023, 339] width 222 height 29
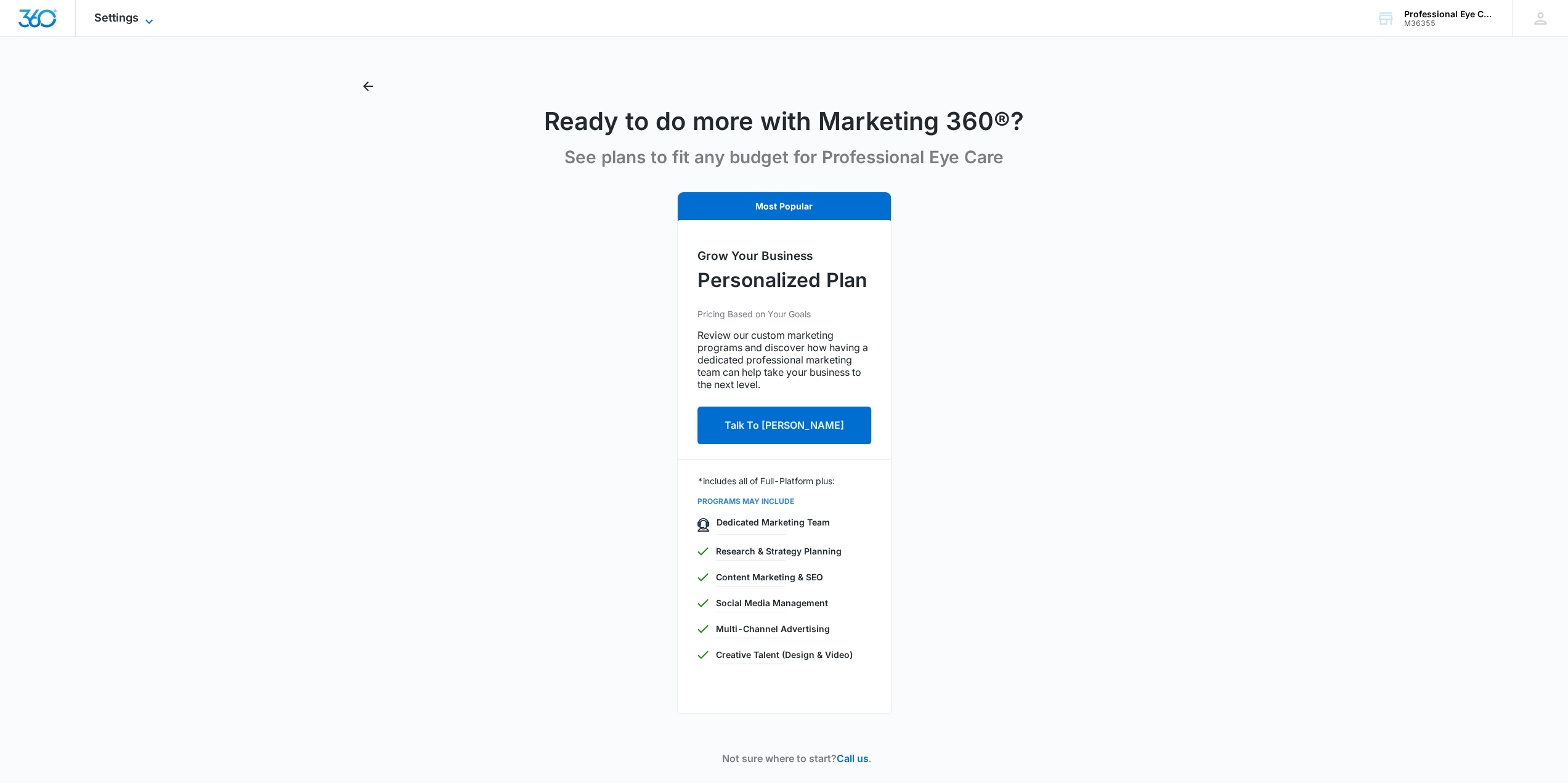
click at [152, 20] on icon at bounding box center [149, 21] width 15 height 15
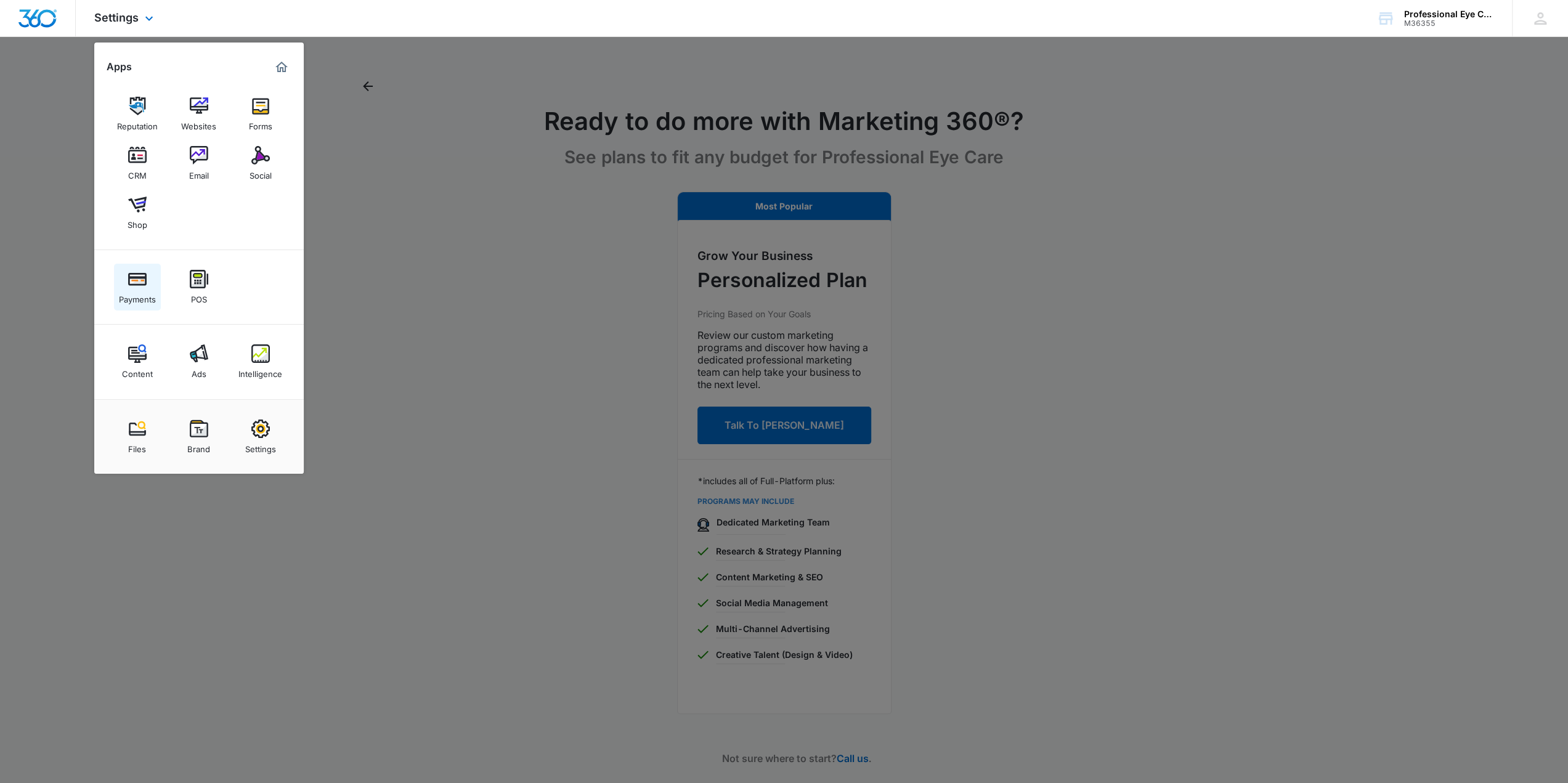
click at [129, 281] on img at bounding box center [137, 279] width 18 height 18
